Goal: Task Accomplishment & Management: Manage account settings

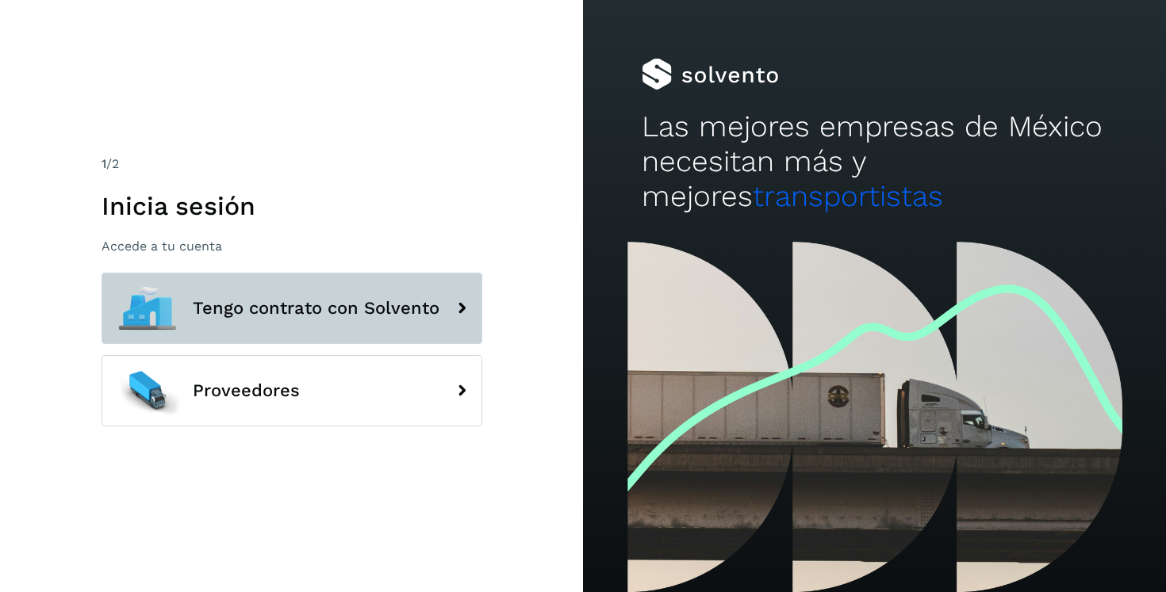
click at [351, 284] on button "Tengo contrato con Solvento" at bounding box center [292, 308] width 381 height 71
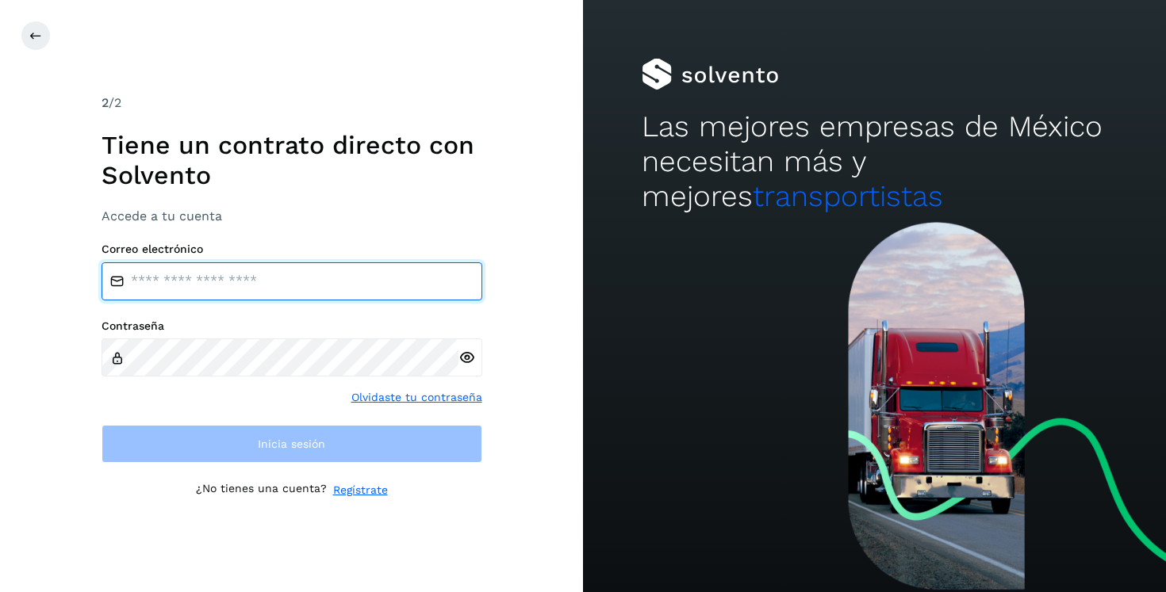
click at [308, 286] on input "email" at bounding box center [292, 281] width 381 height 38
type input "**********"
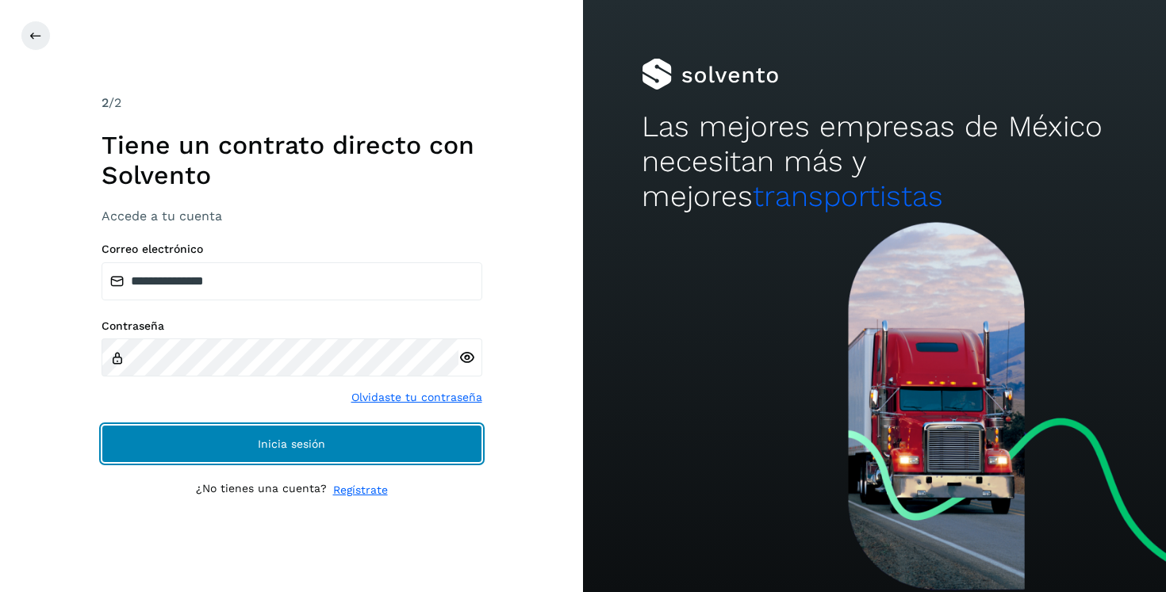
click at [255, 442] on button "Inicia sesión" at bounding box center [292, 444] width 381 height 38
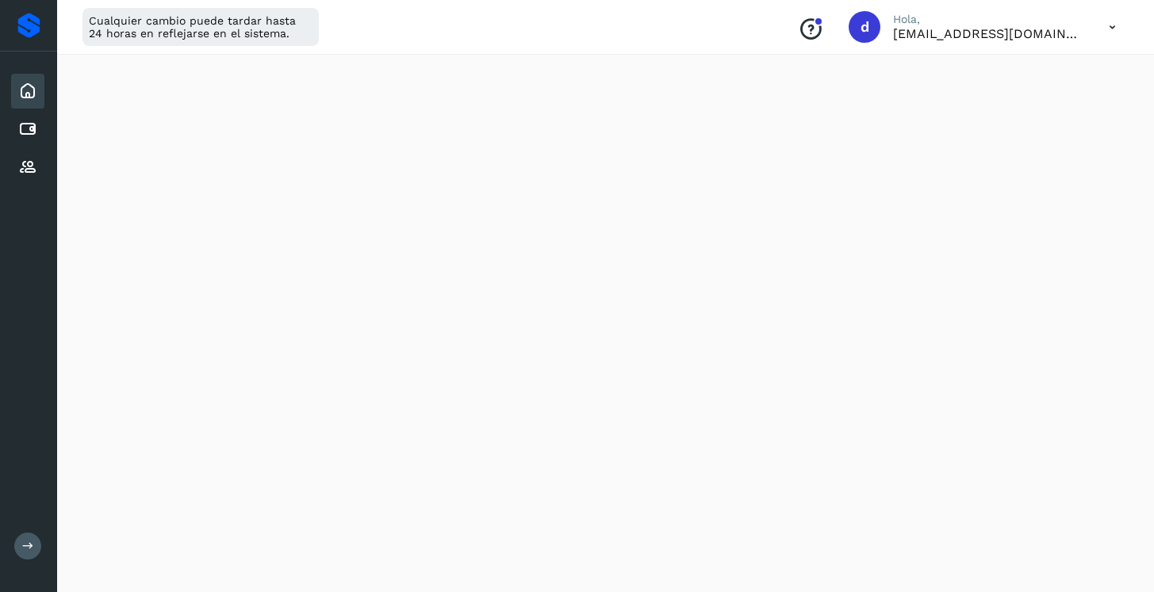
scroll to position [417, 0]
click at [30, 142] on div "Cuentas por pagar" at bounding box center [27, 129] width 33 height 35
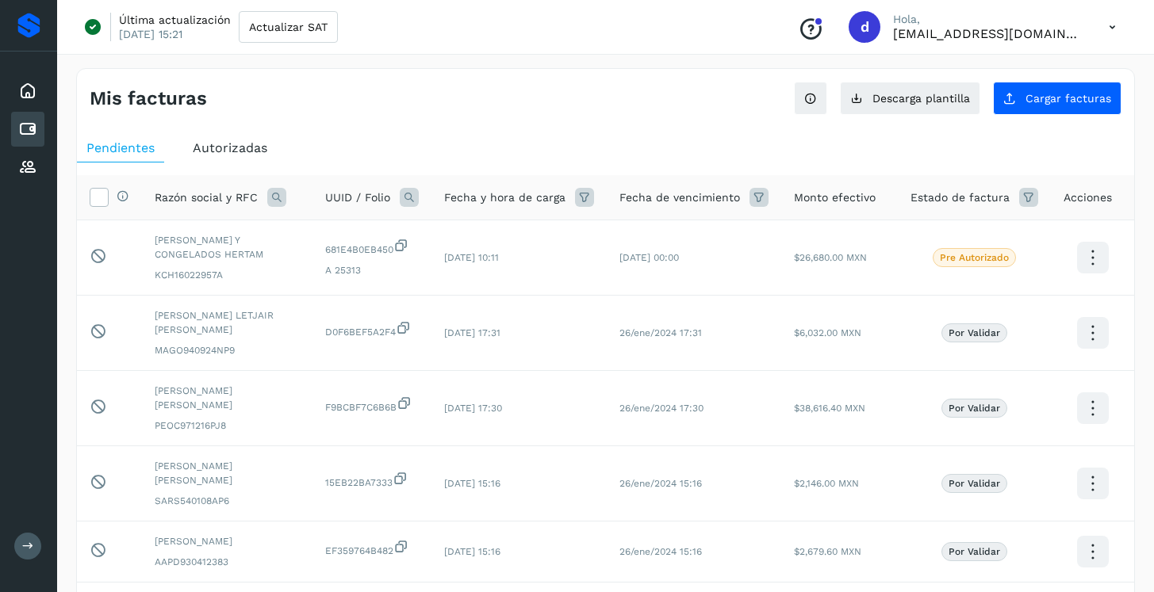
click at [275, 199] on icon at bounding box center [276, 197] width 19 height 19
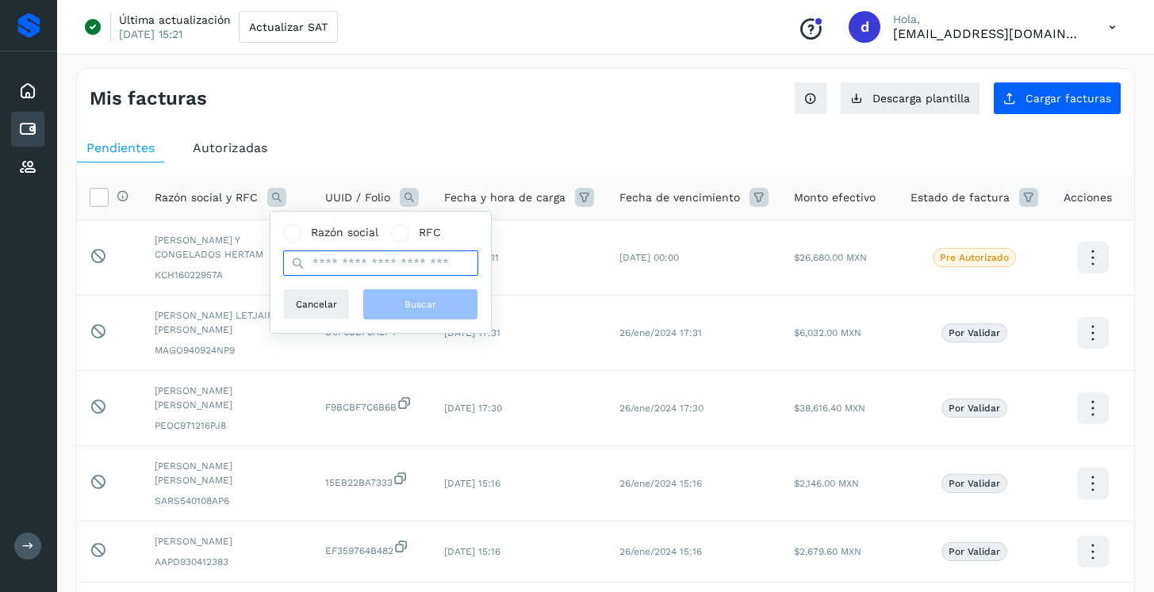
click at [351, 268] on input "text" at bounding box center [380, 263] width 195 height 25
click at [427, 232] on span "RFC" at bounding box center [430, 232] width 22 height 17
click at [404, 261] on input "text" at bounding box center [380, 263] width 195 height 25
type input "***"
click at [397, 295] on button "Buscar" at bounding box center [420, 305] width 116 height 32
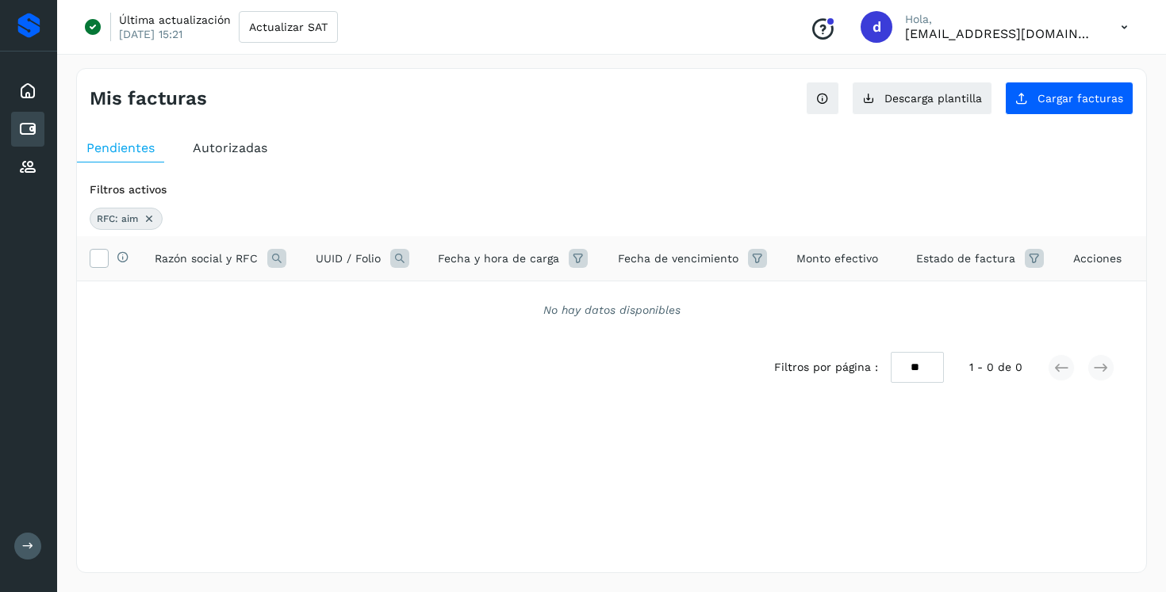
click at [151, 216] on icon at bounding box center [149, 219] width 13 height 13
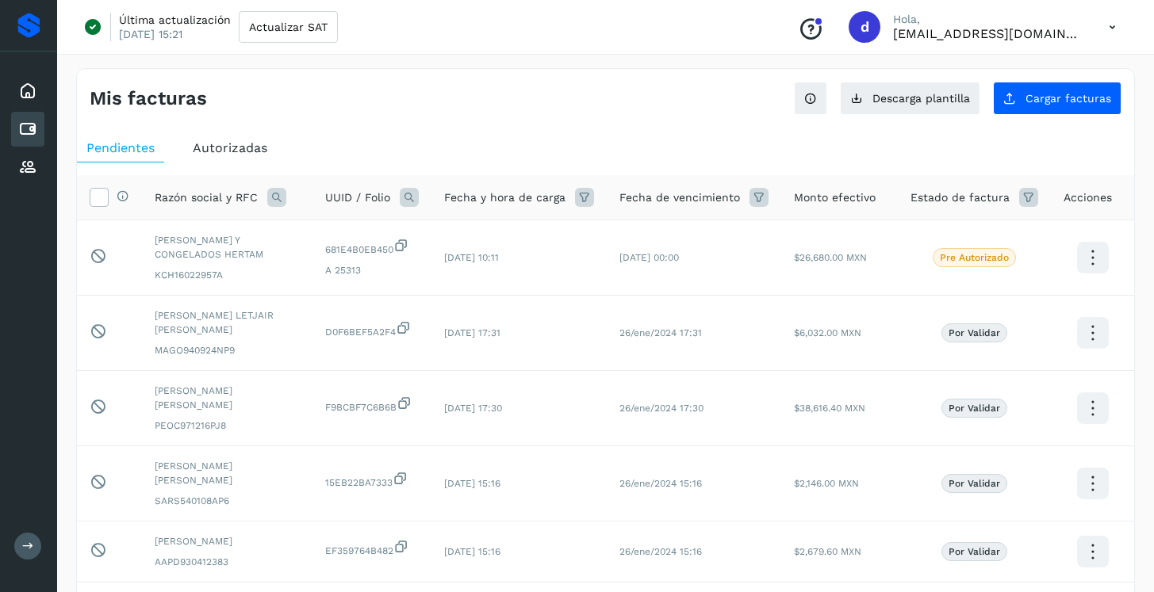
click at [280, 201] on icon at bounding box center [276, 197] width 19 height 19
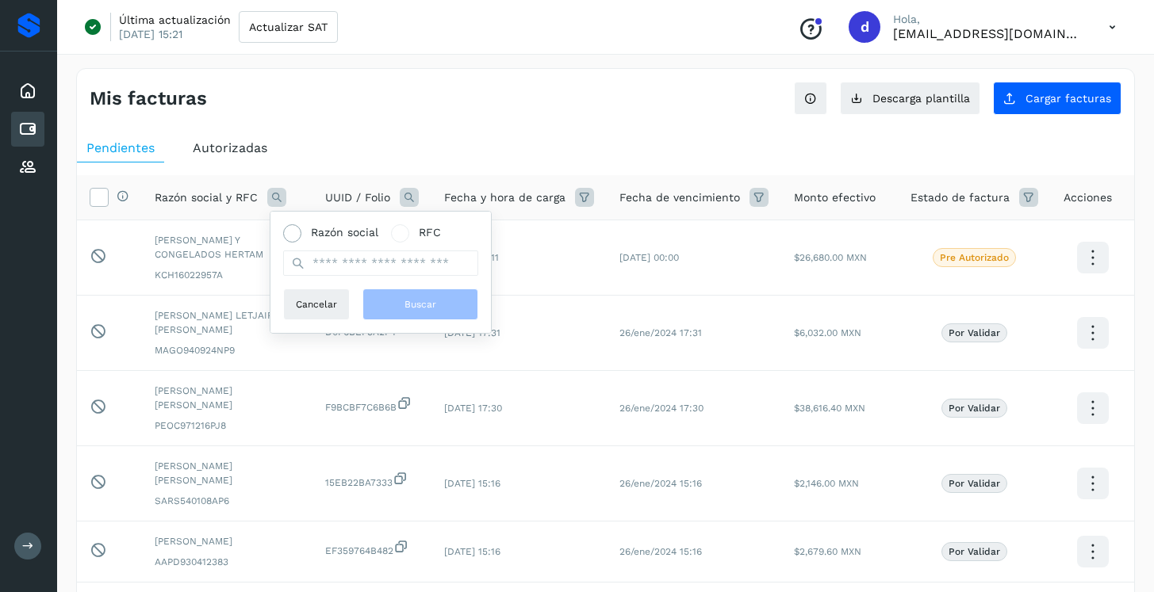
click at [335, 236] on span "Razón social" at bounding box center [344, 232] width 67 height 17
click at [356, 273] on input "text" at bounding box center [380, 263] width 195 height 25
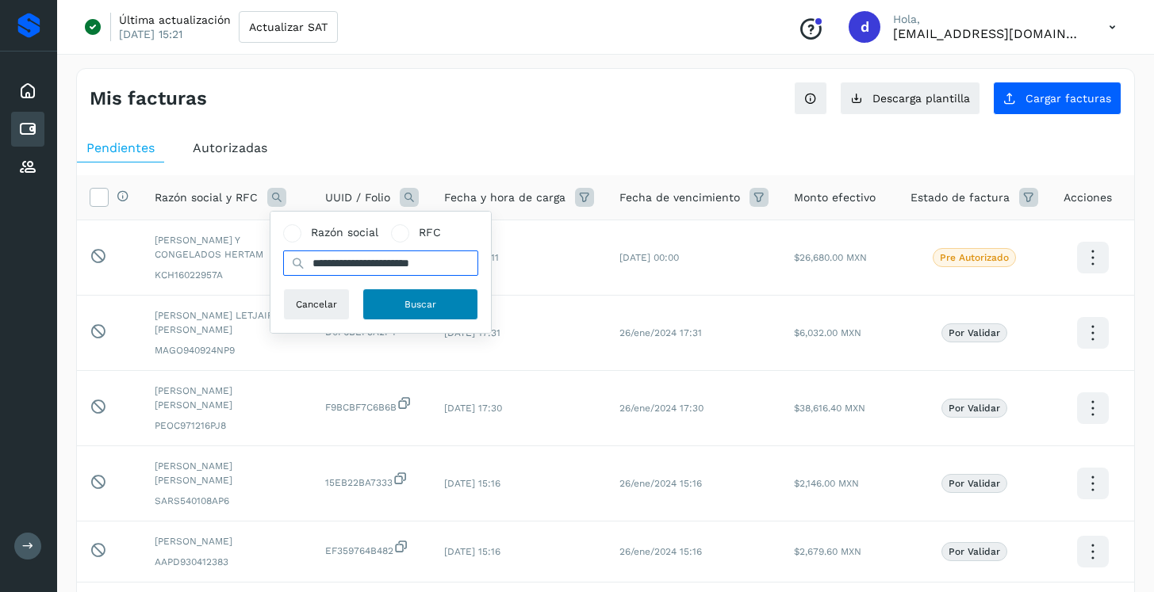
type input "**********"
click at [434, 305] on span "Buscar" at bounding box center [420, 304] width 32 height 14
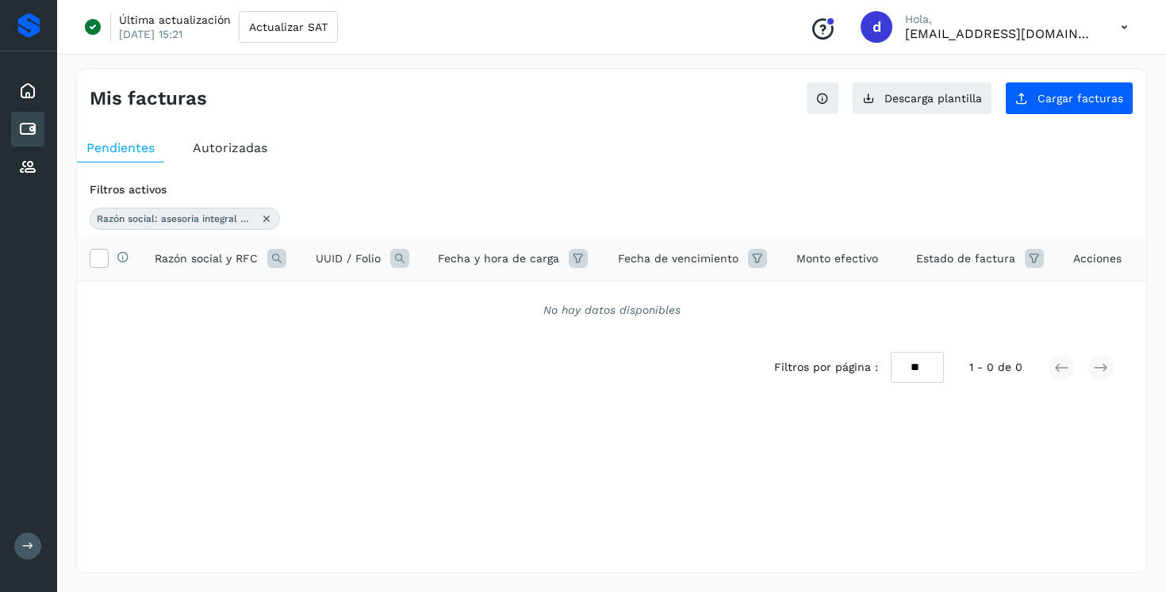
click at [228, 226] on span "Razón social: asesoria integral mastra" at bounding box center [176, 219] width 159 height 14
click at [222, 219] on span "Razón social: asesoria integral mastra" at bounding box center [176, 219] width 159 height 14
click at [178, 223] on span "Razón social: asesoria integral mastra" at bounding box center [176, 219] width 159 height 14
click at [178, 220] on span "Razón social: asesoria integral mastra" at bounding box center [176, 219] width 159 height 14
click at [27, 131] on icon at bounding box center [27, 129] width 19 height 19
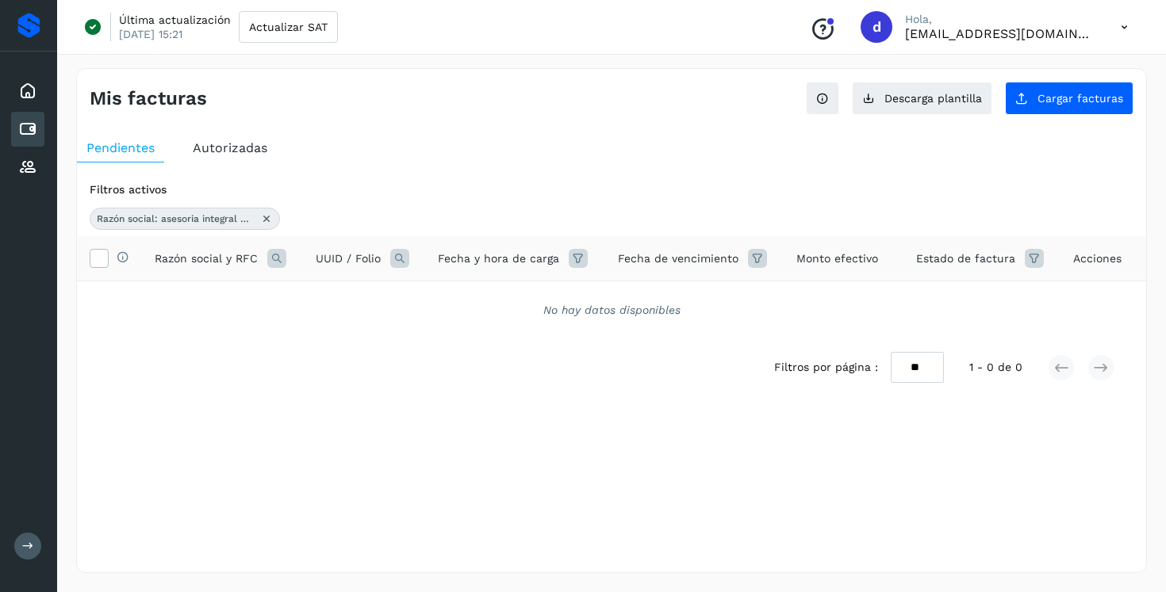
click at [263, 220] on icon at bounding box center [266, 219] width 13 height 13
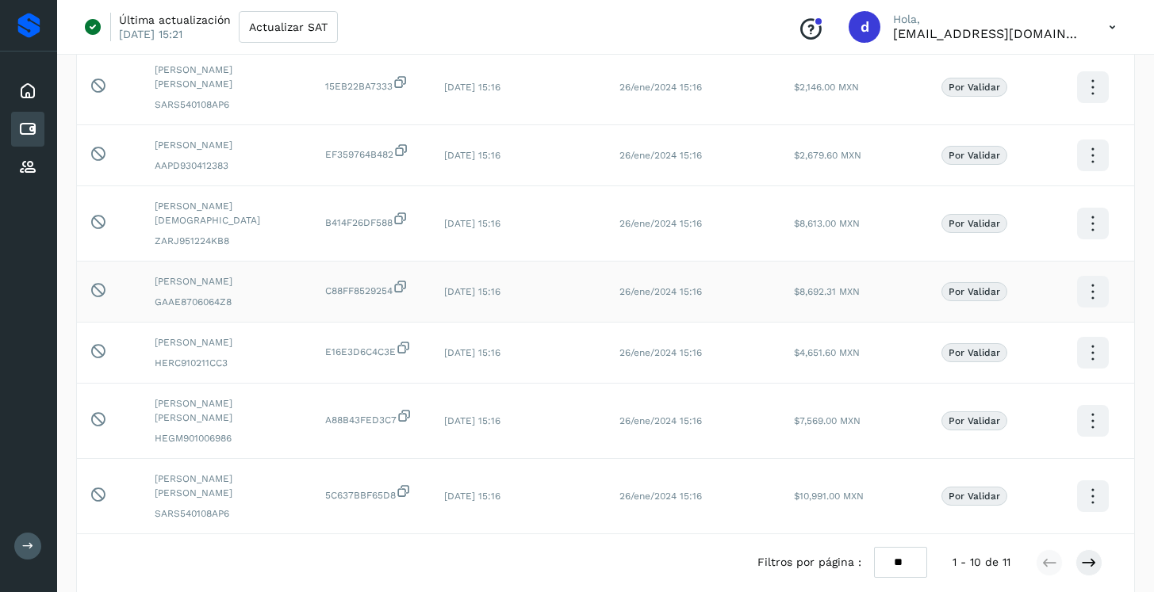
scroll to position [401, 0]
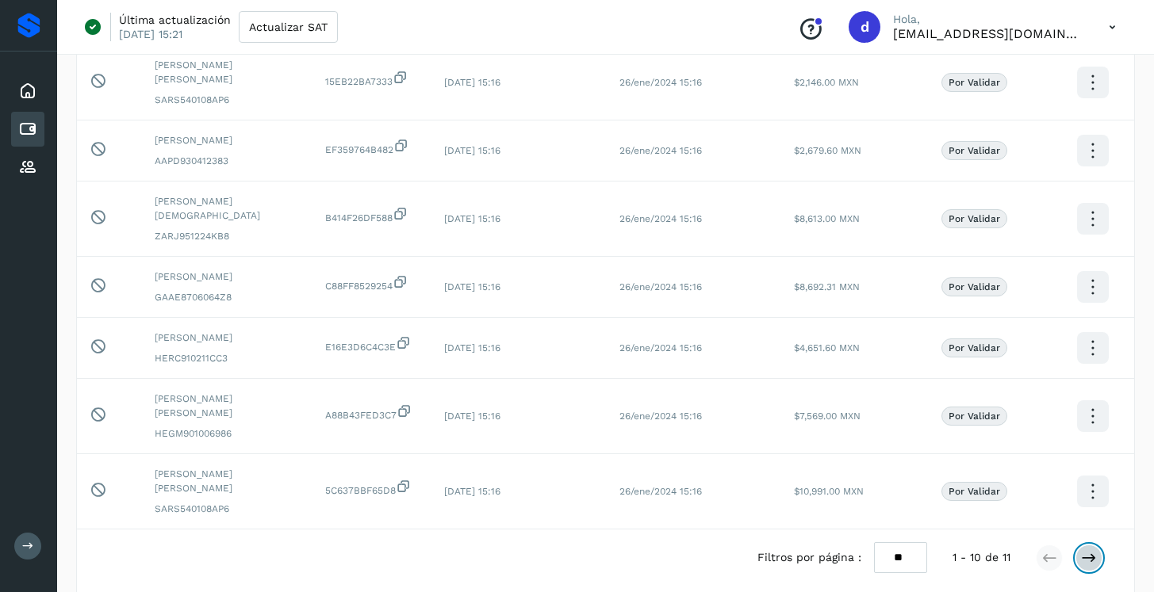
click at [1097, 545] on button at bounding box center [1088, 558] width 27 height 27
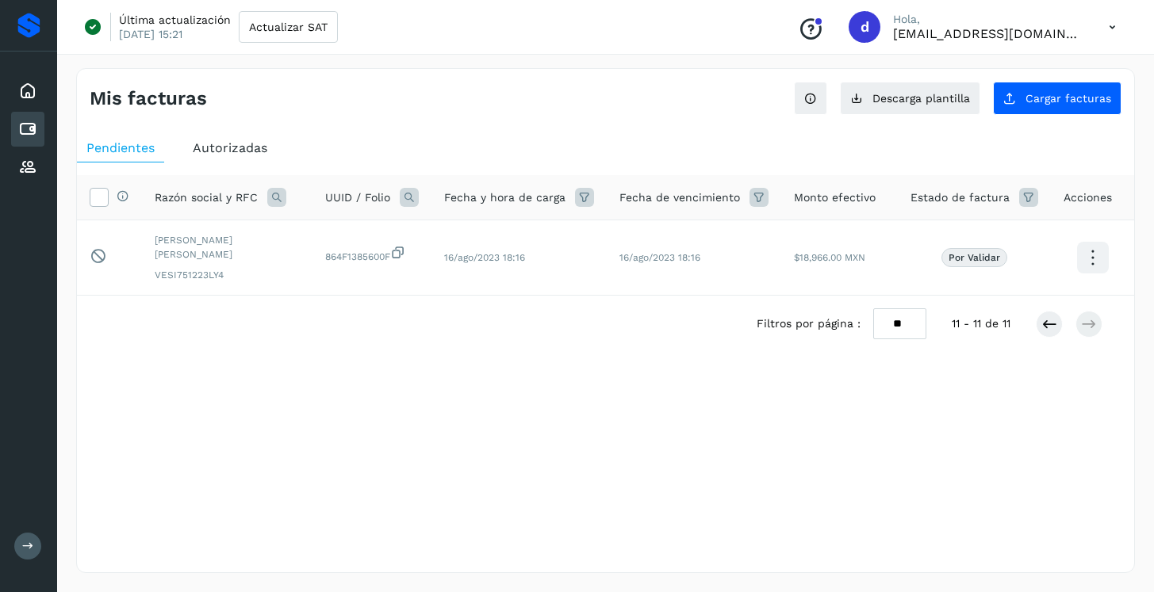
scroll to position [0, 0]
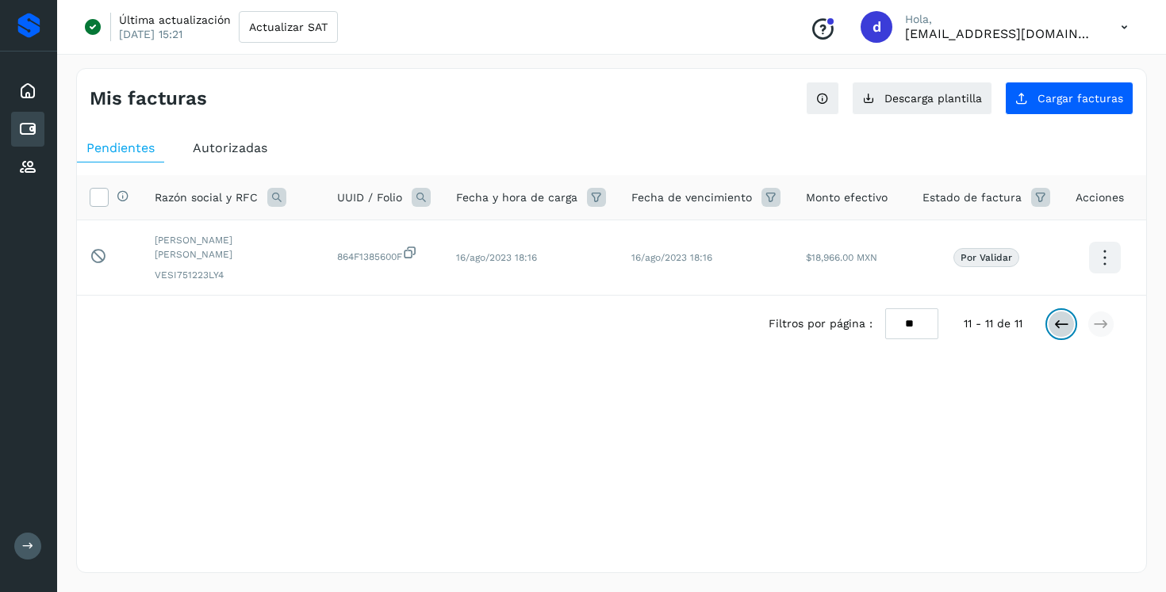
click at [1055, 316] on icon at bounding box center [1061, 324] width 16 height 16
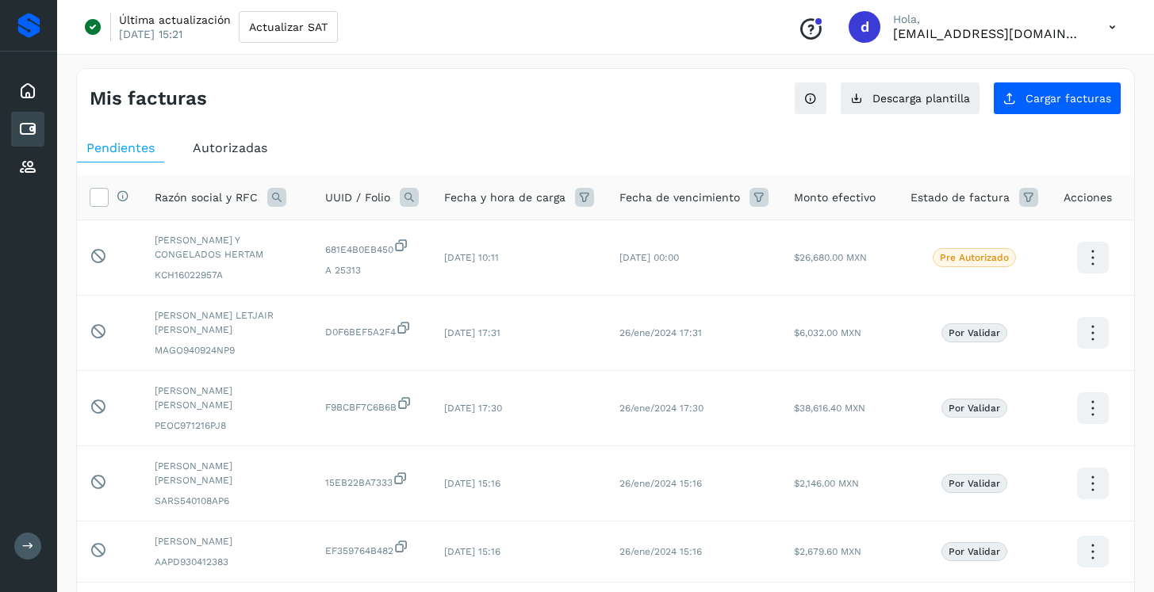
click at [222, 143] on span "Autorizadas" at bounding box center [230, 147] width 75 height 15
